Goal: Browse casually

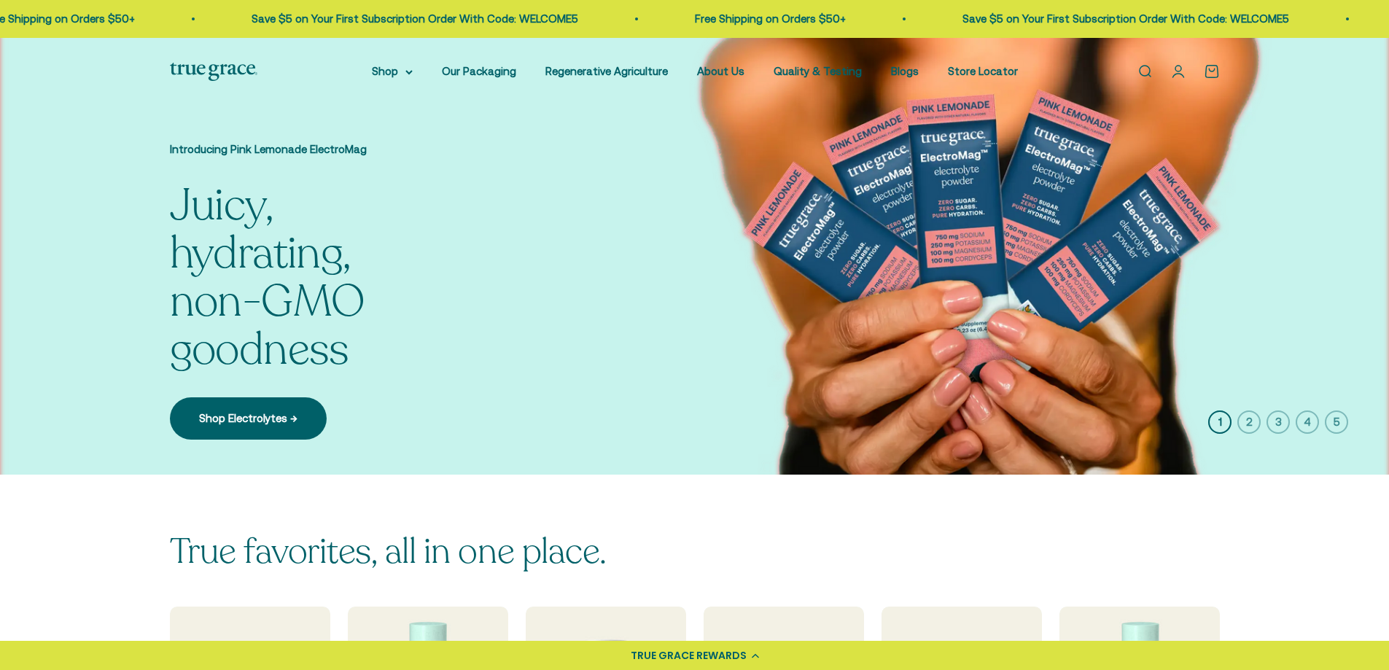
click at [1250, 421] on icon "button" at bounding box center [1248, 421] width 23 height 23
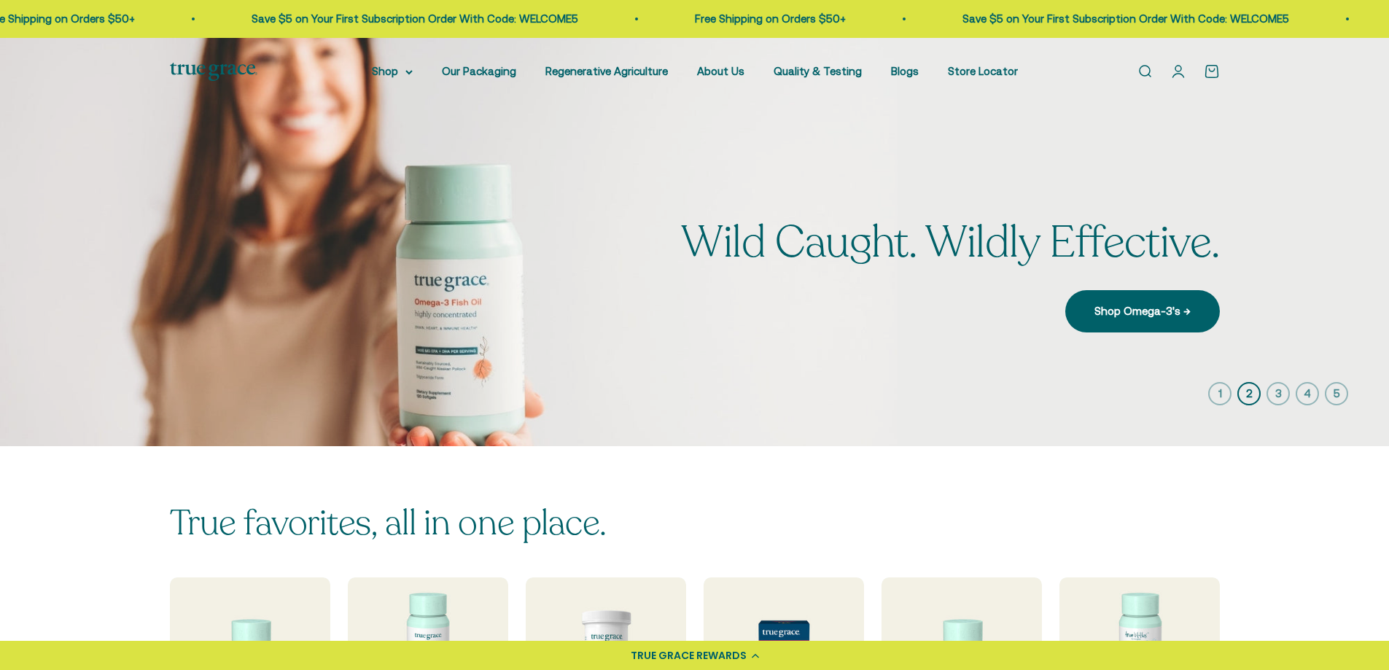
click at [1279, 400] on icon "button" at bounding box center [1277, 393] width 23 height 23
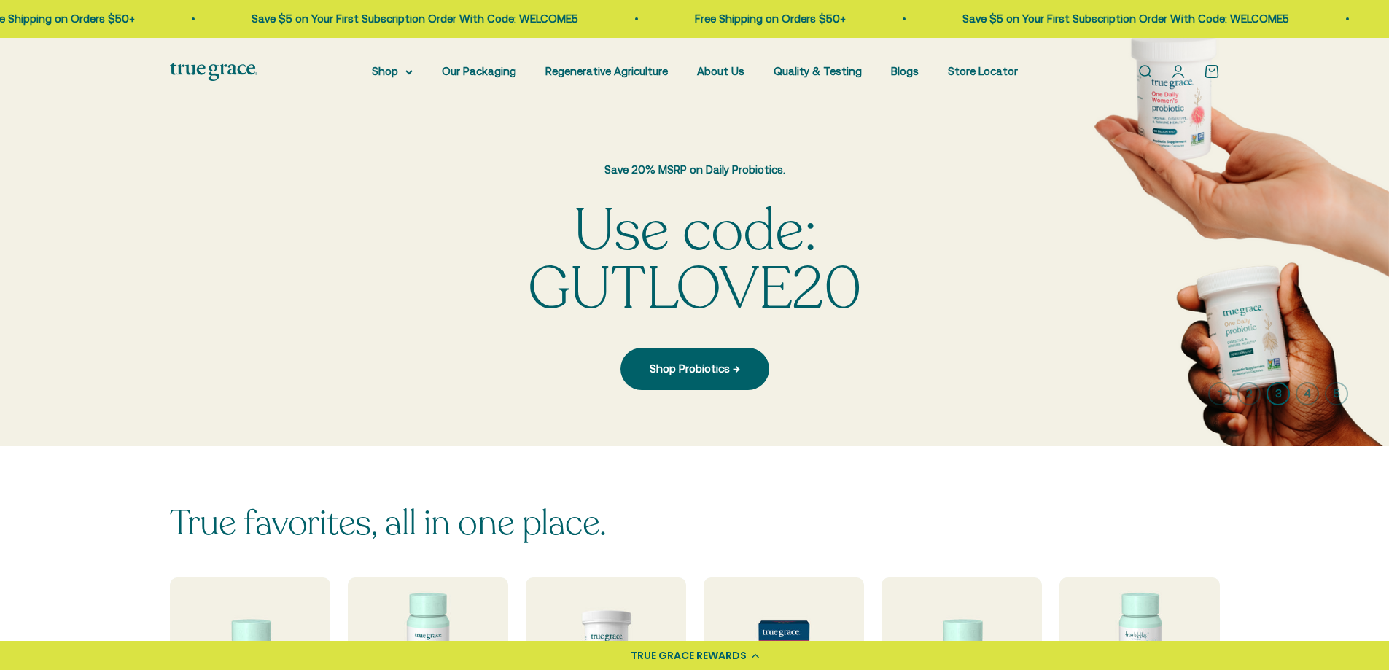
click at [1214, 293] on img at bounding box center [694, 242] width 1389 height 408
click at [1312, 389] on icon "button" at bounding box center [1306, 393] width 23 height 23
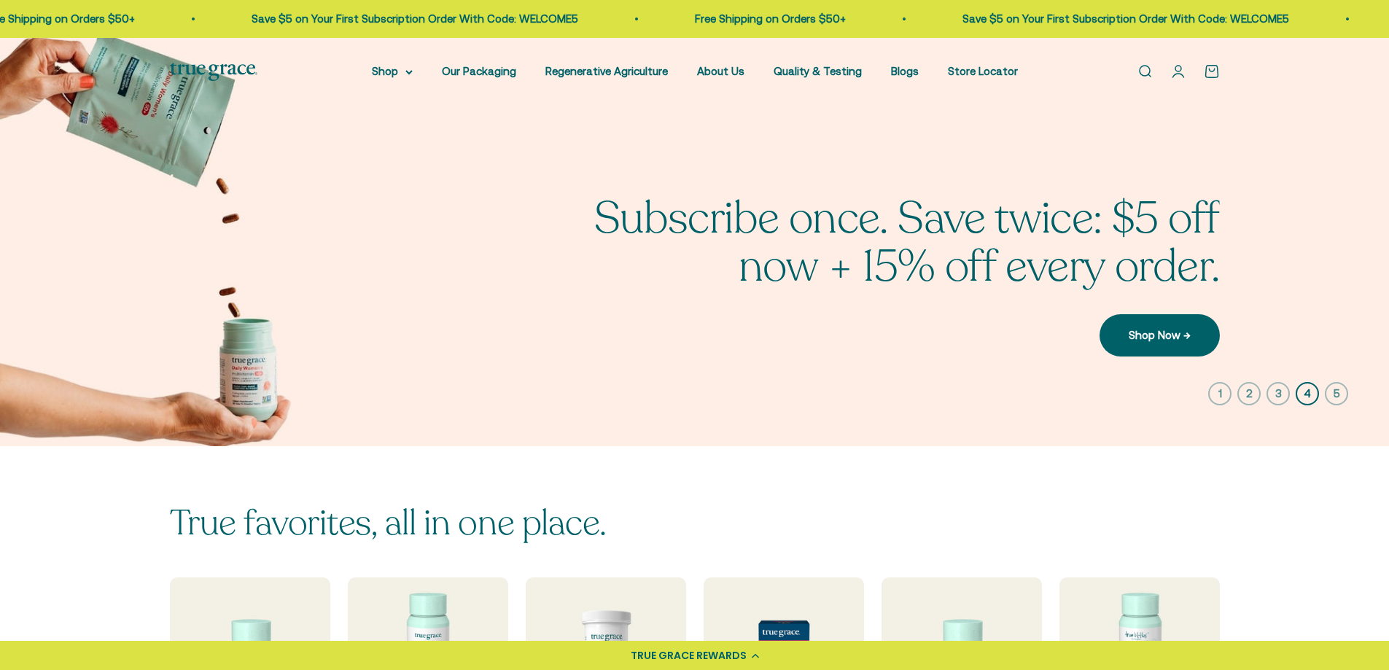
click at [1330, 390] on icon "button" at bounding box center [1336, 393] width 23 height 23
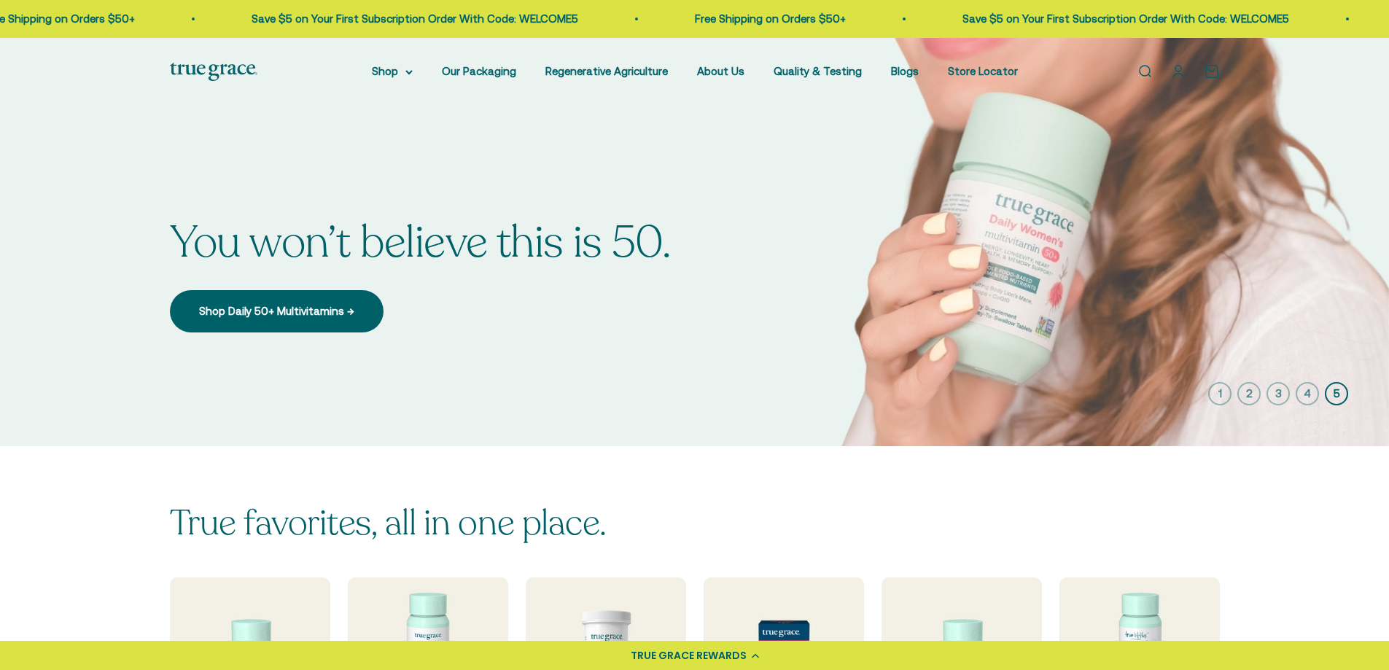
click at [1224, 391] on icon "button" at bounding box center [1219, 393] width 23 height 23
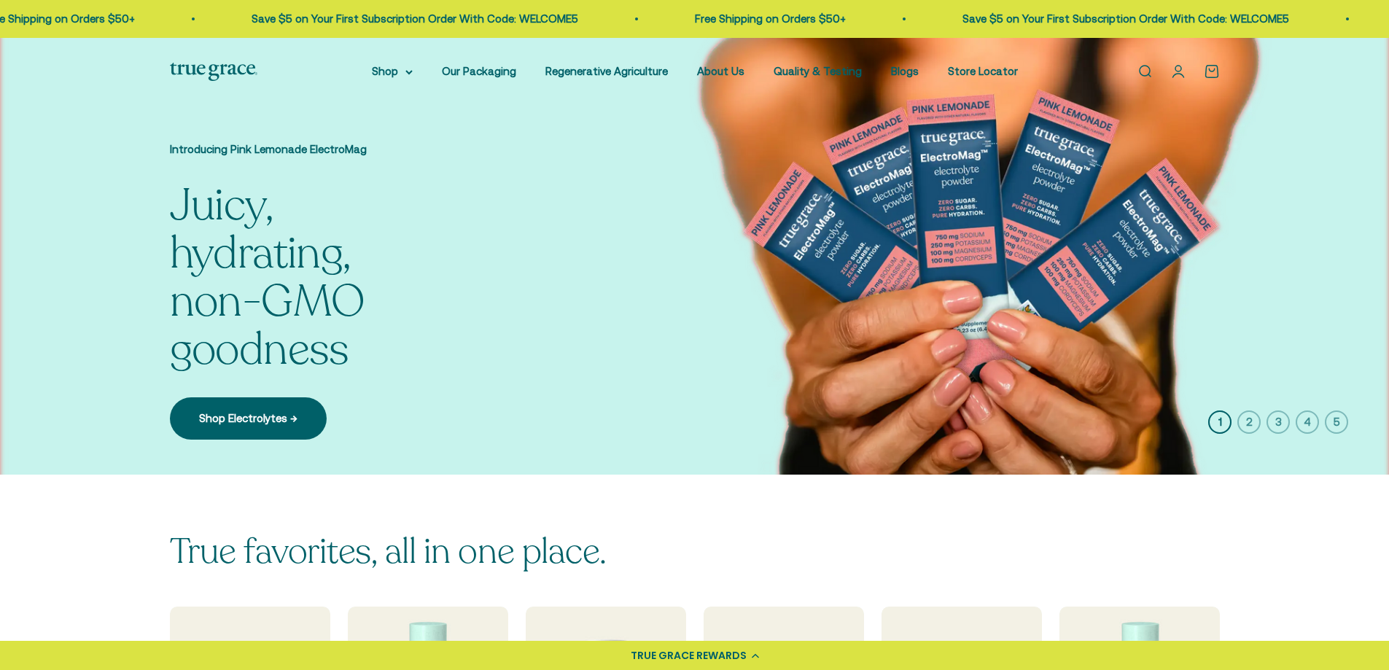
click at [1250, 421] on icon "button" at bounding box center [1248, 421] width 23 height 23
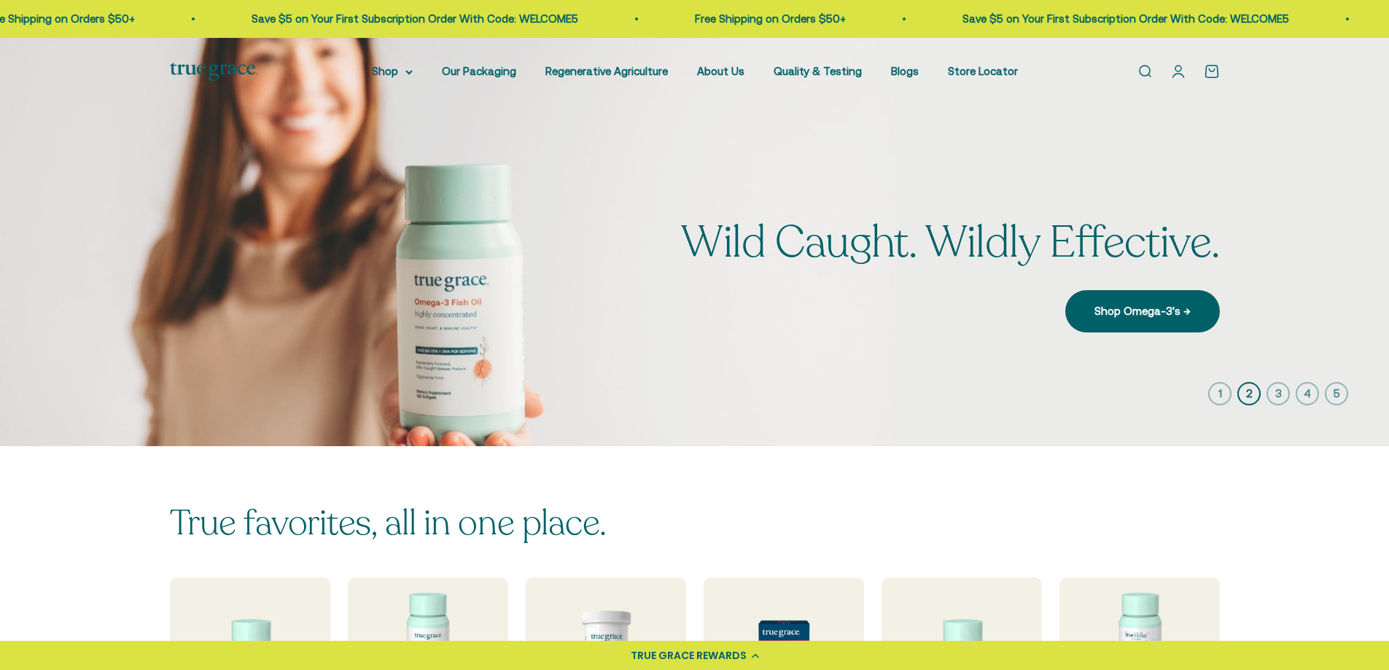
click at [1274, 397] on icon "button" at bounding box center [1277, 393] width 23 height 23
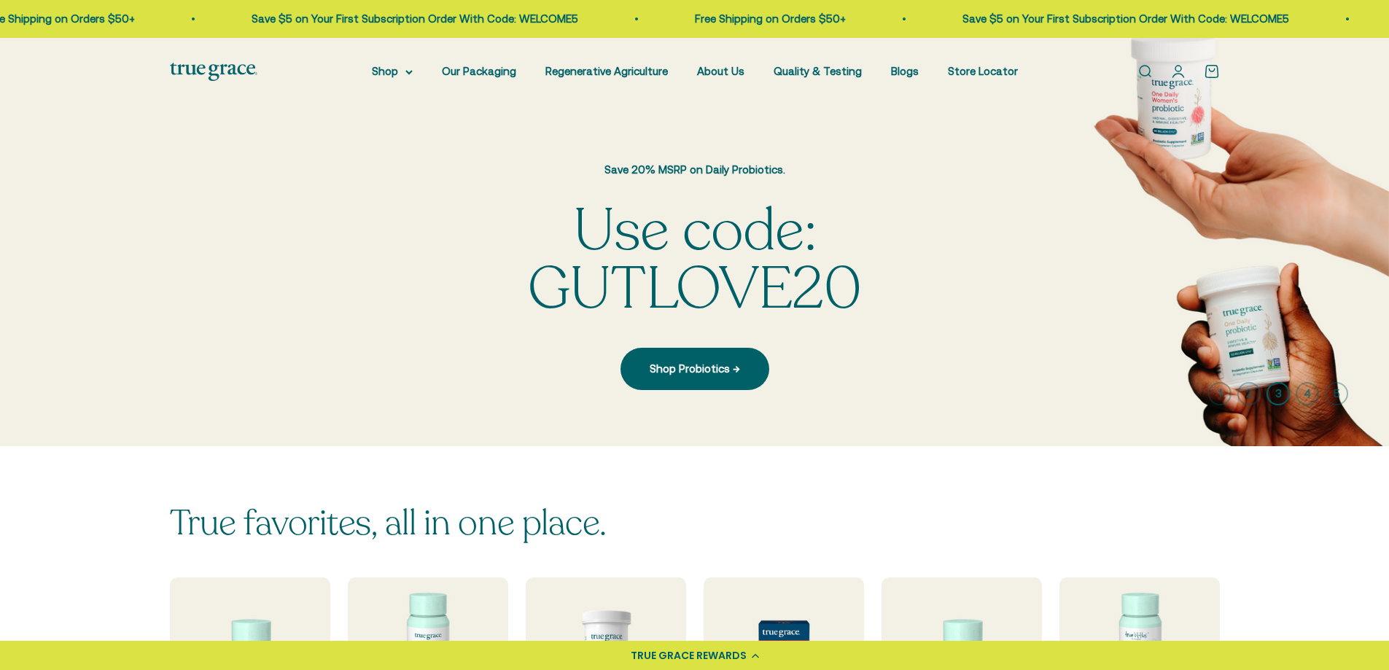
click at [1305, 392] on icon "button" at bounding box center [1306, 393] width 23 height 23
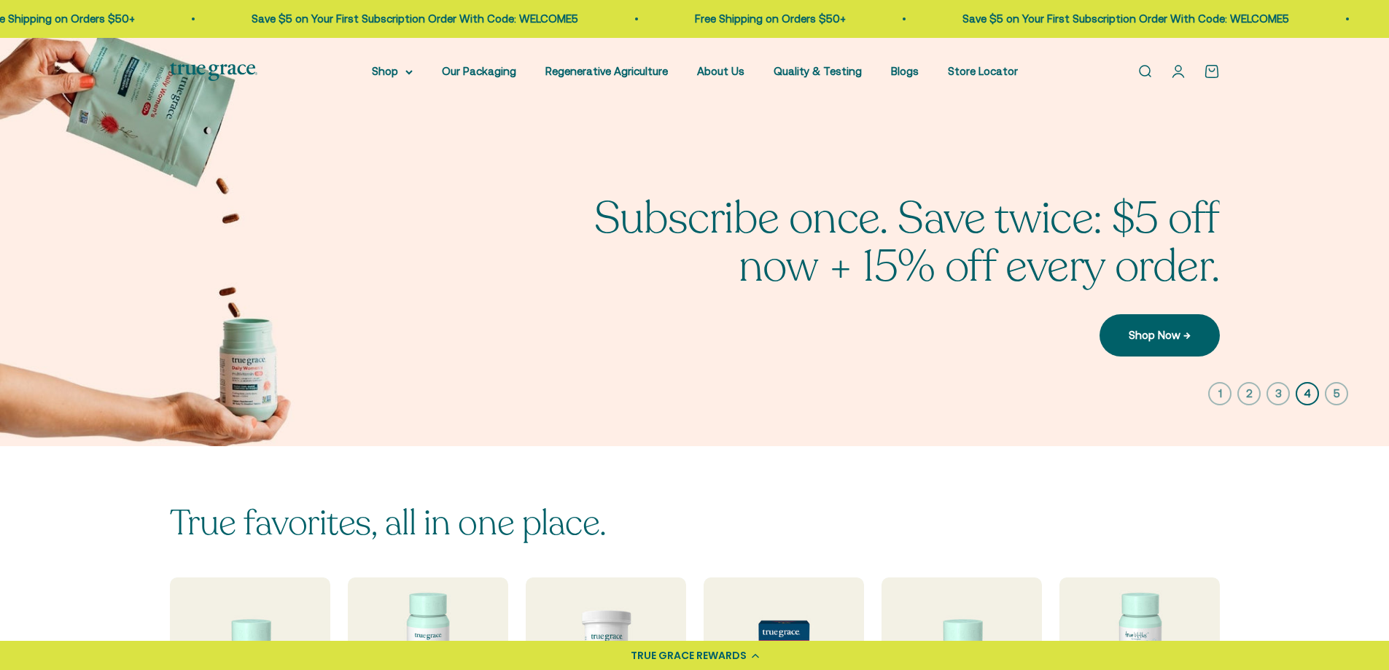
click at [1333, 394] on icon "button" at bounding box center [1336, 393] width 23 height 23
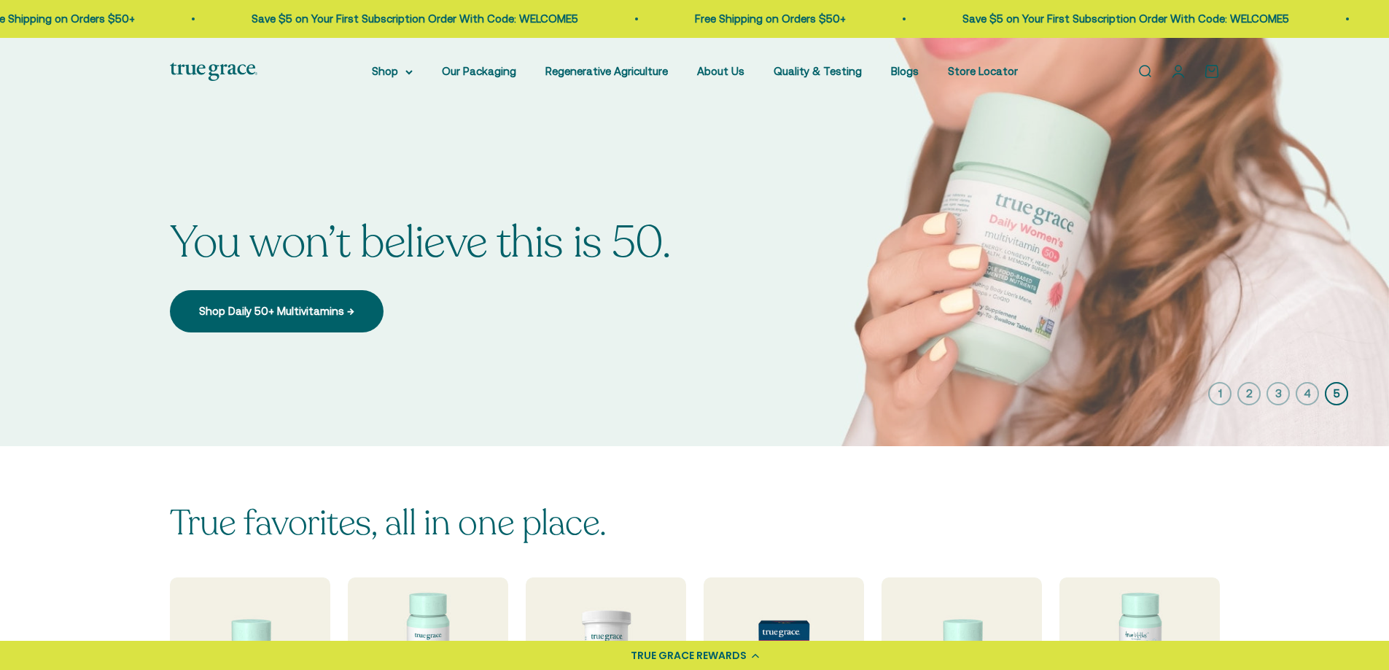
click at [1219, 396] on icon "button" at bounding box center [1219, 393] width 23 height 23
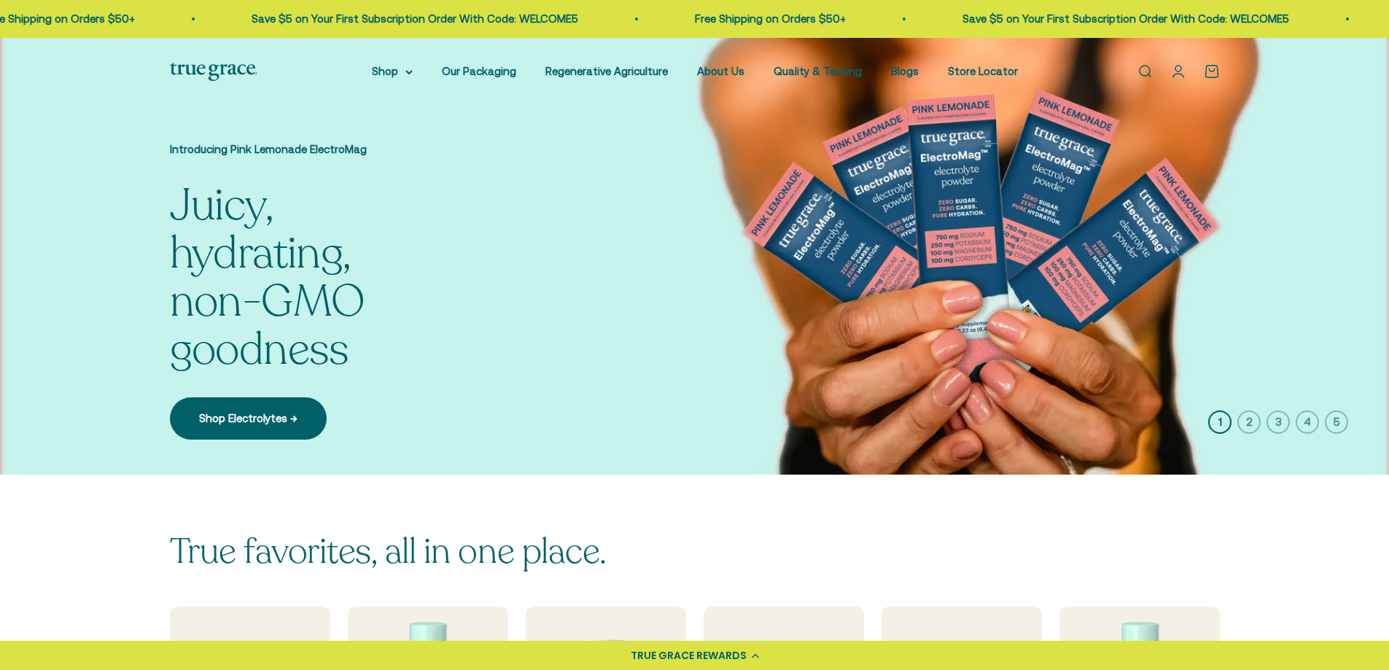
click at [1249, 417] on icon "button" at bounding box center [1248, 421] width 23 height 23
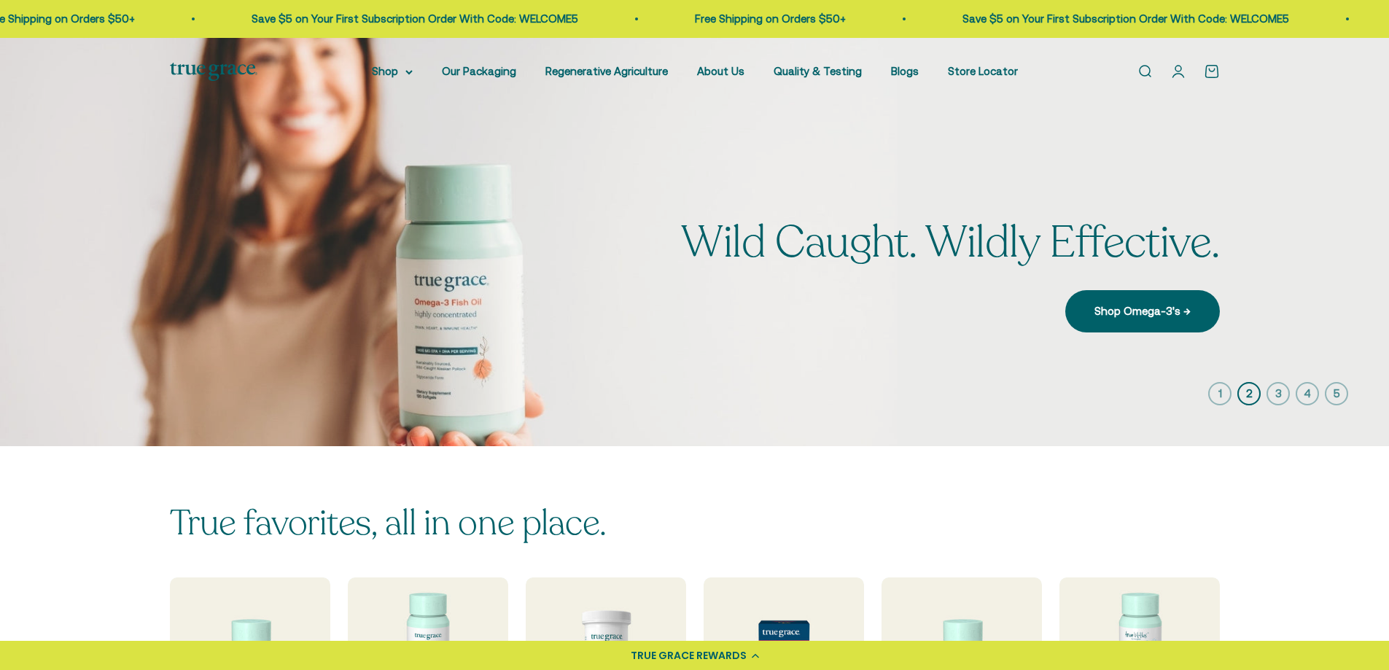
click at [1277, 399] on icon "button" at bounding box center [1277, 393] width 23 height 23
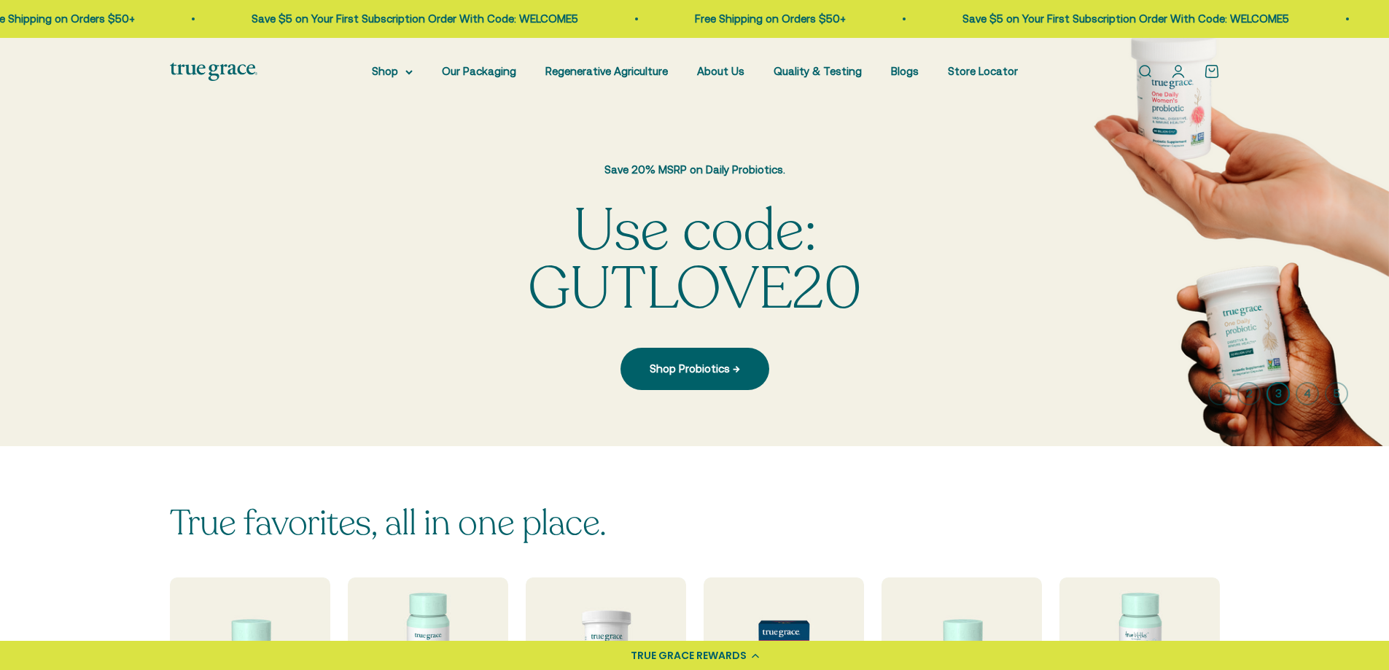
click at [1303, 395] on icon "button" at bounding box center [1306, 393] width 23 height 23
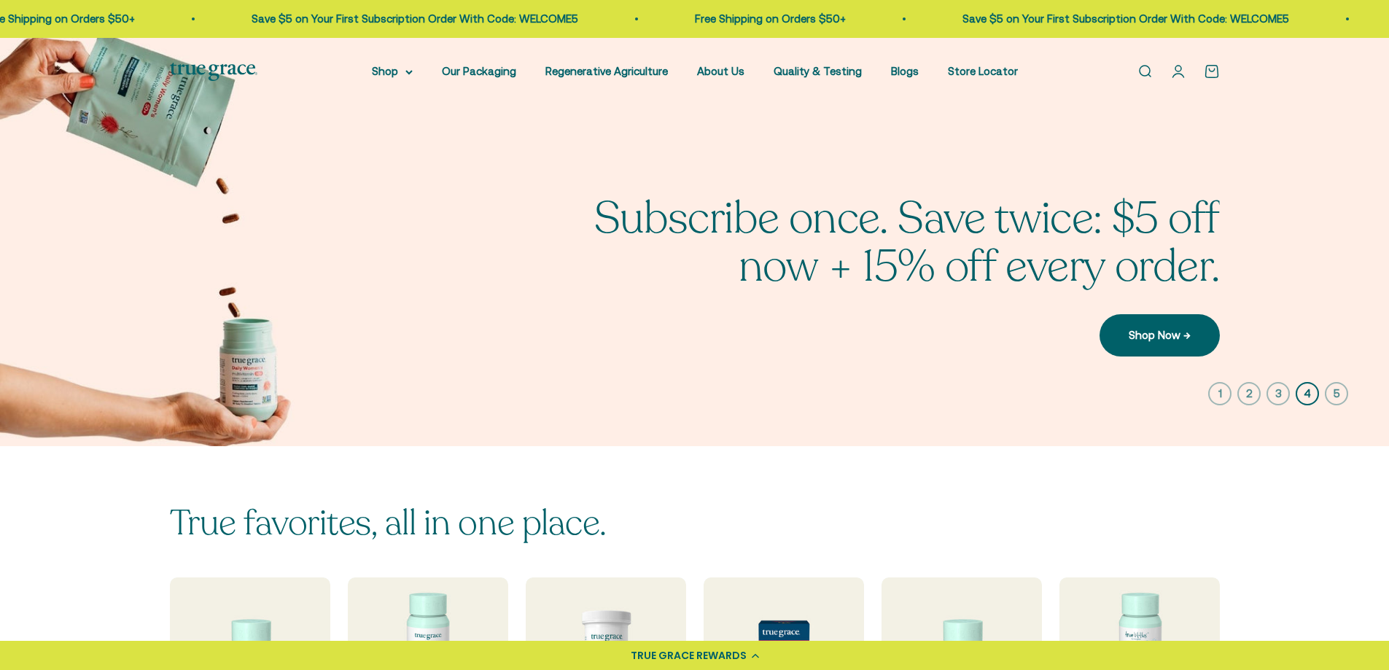
click at [1327, 396] on icon "button" at bounding box center [1336, 393] width 23 height 23
